Goal: Information Seeking & Learning: Learn about a topic

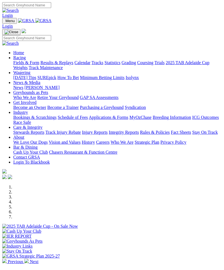
scroll to position [18, 0]
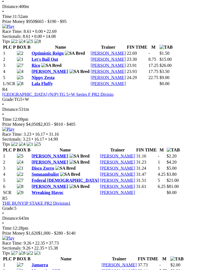
scroll to position [491, 0]
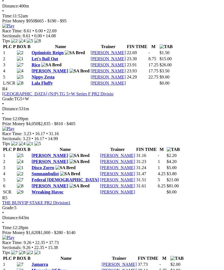
click at [14, 235] on img at bounding box center [8, 237] width 12 height 5
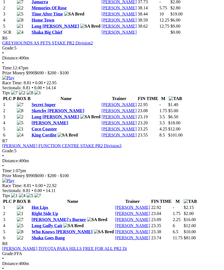
scroll to position [755, 0]
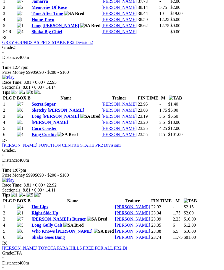
click at [14, 178] on img at bounding box center [8, 180] width 12 height 5
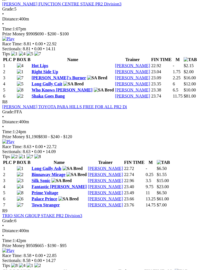
scroll to position [896, 0]
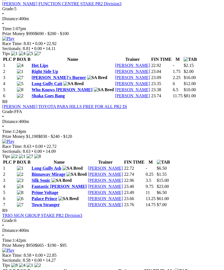
click at [14, 139] on img at bounding box center [8, 141] width 12 height 5
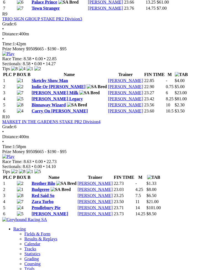
scroll to position [1093, 0]
click at [14, 56] on img at bounding box center [8, 53] width 12 height 5
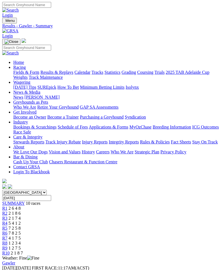
scroll to position [0, 0]
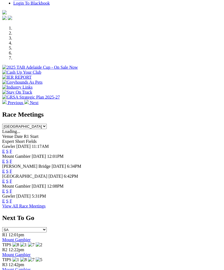
scroll to position [159, 0]
click at [12, 199] on link "F" at bounding box center [11, 201] width 2 height 5
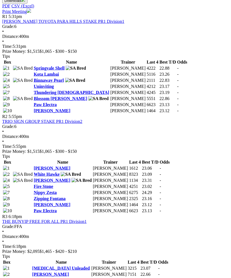
scroll to position [280, 0]
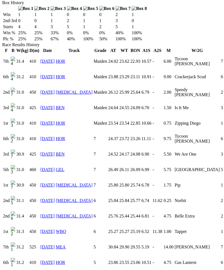
scroll to position [367, 0]
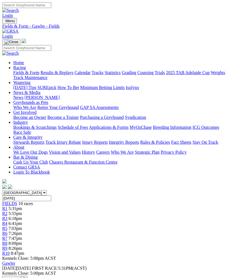
scroll to position [299, 0]
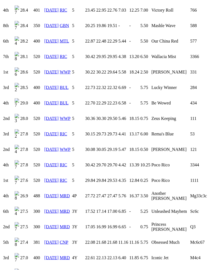
scroll to position [865, 0]
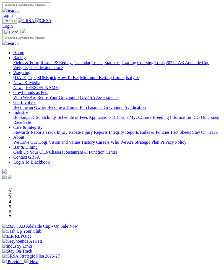
scroll to position [177, 0]
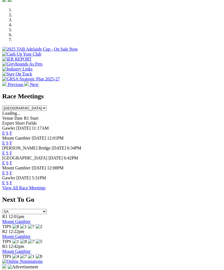
click at [12, 161] on link "F" at bounding box center [11, 163] width 2 height 5
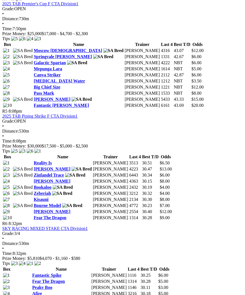
scroll to position [587, 0]
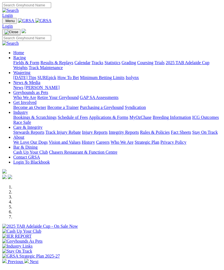
scroll to position [177, 0]
